Goal: Navigation & Orientation: Find specific page/section

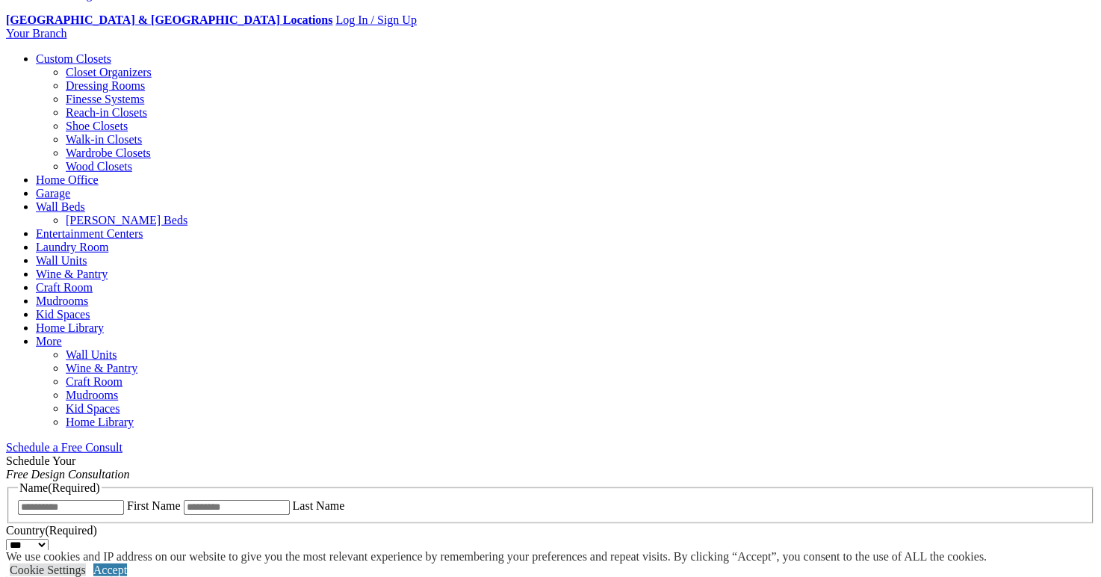
scroll to position [686, 0]
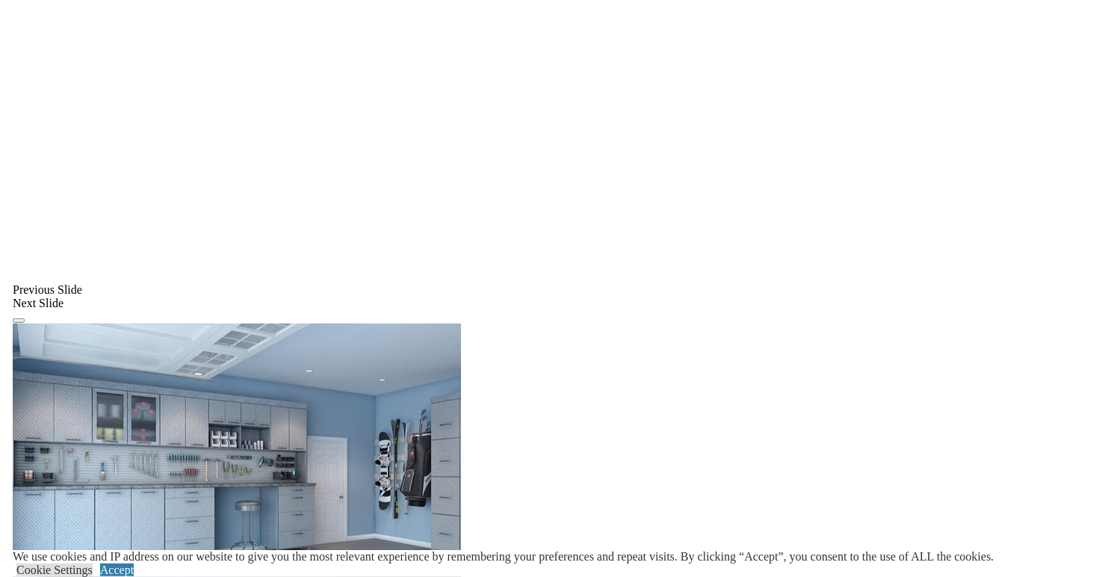
scroll to position [1067, 0]
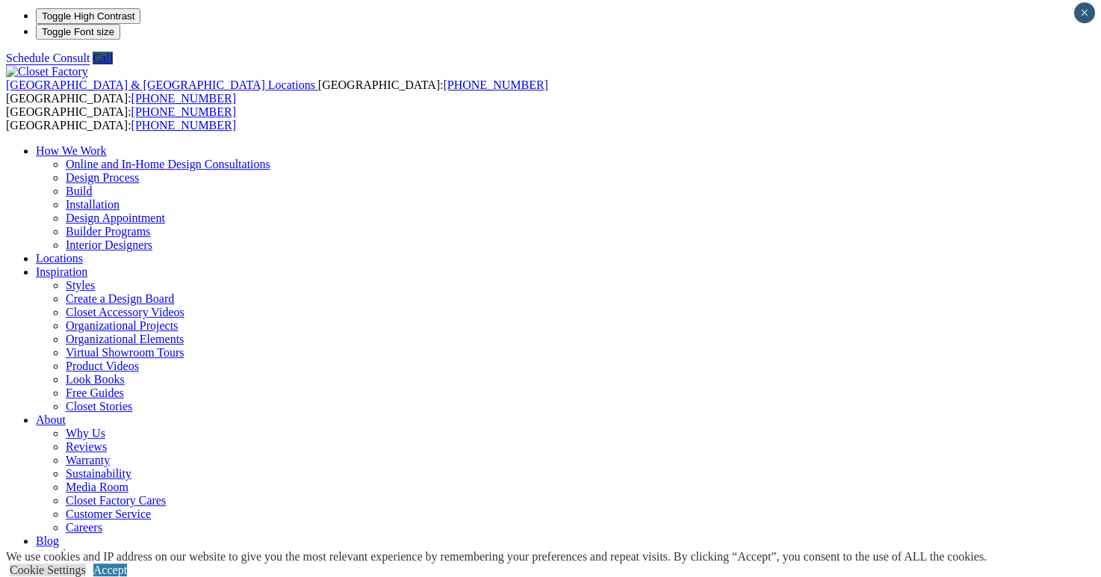
scroll to position [0, 0]
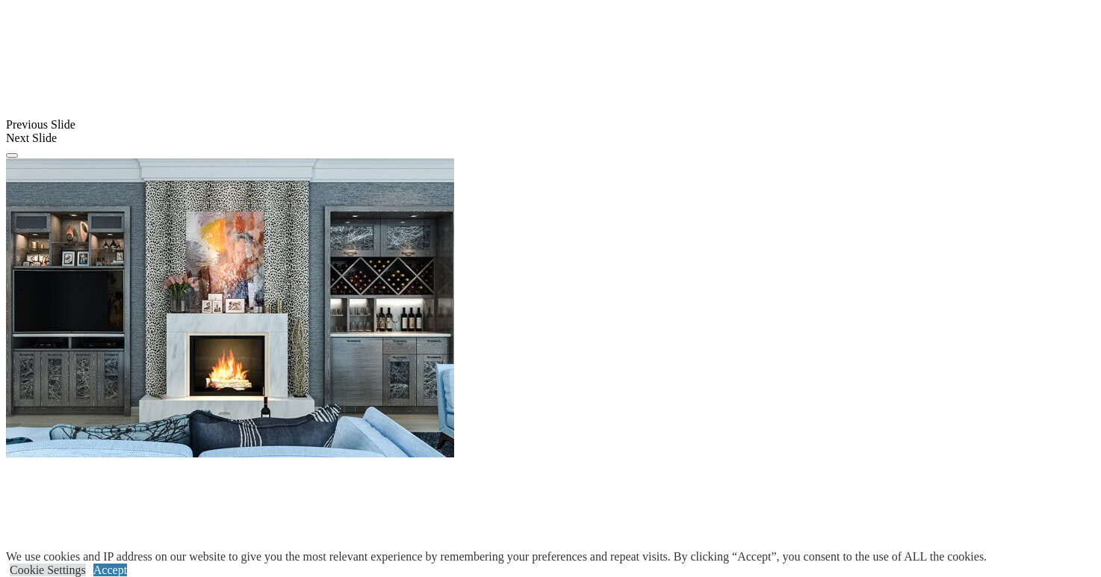
scroll to position [1676, 0]
